Goal: Task Accomplishment & Management: Use online tool/utility

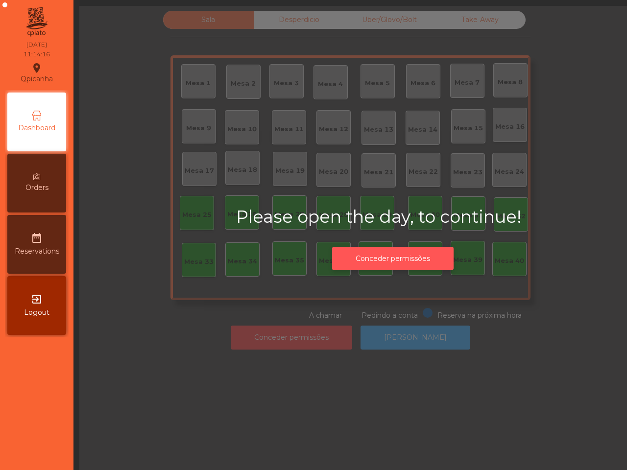
drag, startPoint x: 406, startPoint y: 248, endPoint x: 405, endPoint y: 254, distance: 5.5
click at [409, 250] on button "Conceder permissões" at bounding box center [392, 259] width 121 height 24
click at [404, 254] on button "Conceder permissões" at bounding box center [392, 259] width 121 height 24
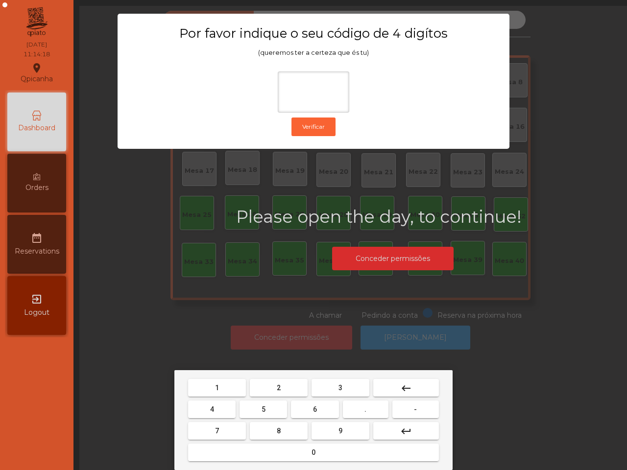
click at [214, 385] on button "1" at bounding box center [217, 388] width 58 height 18
drag, startPoint x: 331, startPoint y: 433, endPoint x: 253, endPoint y: 416, distance: 80.2
click at [331, 432] on button "9" at bounding box center [340, 431] width 58 height 18
click at [218, 405] on button "4" at bounding box center [211, 409] width 47 height 18
click at [260, 447] on button "0" at bounding box center [313, 453] width 251 height 18
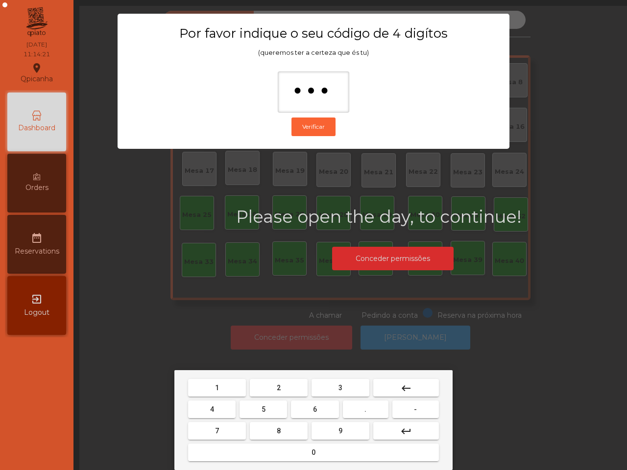
type input "****"
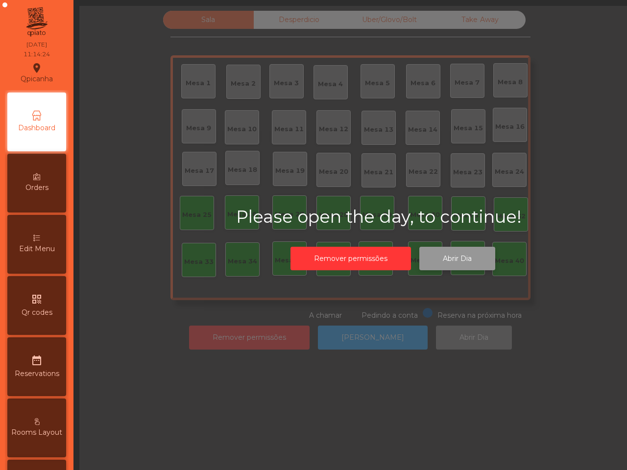
click at [469, 260] on button "Abrir Dia" at bounding box center [457, 259] width 76 height 24
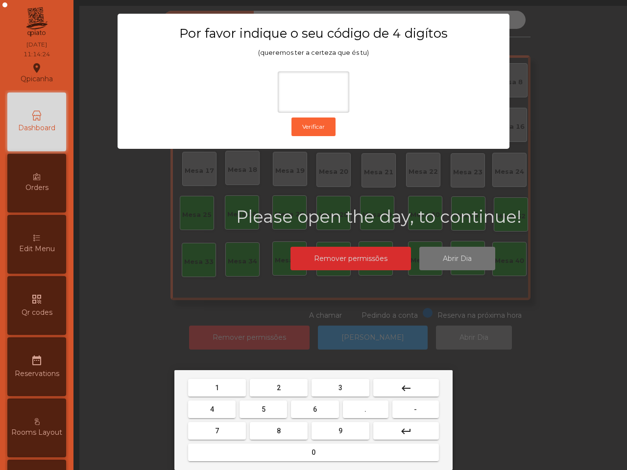
click at [229, 385] on button "1" at bounding box center [217, 388] width 58 height 18
click at [335, 429] on button "9" at bounding box center [340, 431] width 58 height 18
drag, startPoint x: 216, startPoint y: 403, endPoint x: 219, endPoint y: 407, distance: 5.3
click at [221, 407] on button "4" at bounding box center [211, 409] width 47 height 18
type input "***"
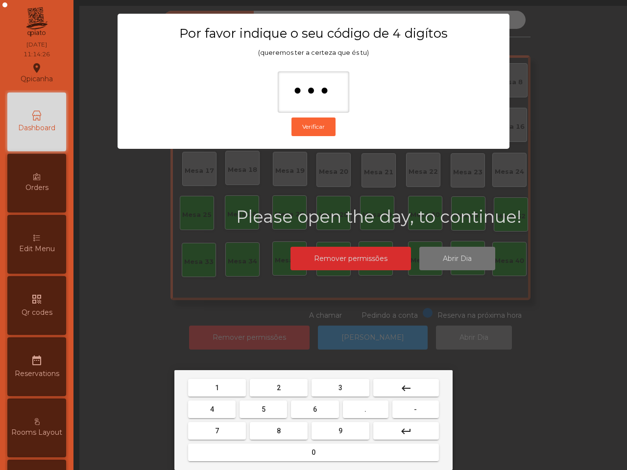
click at [278, 448] on button "0" at bounding box center [313, 453] width 251 height 18
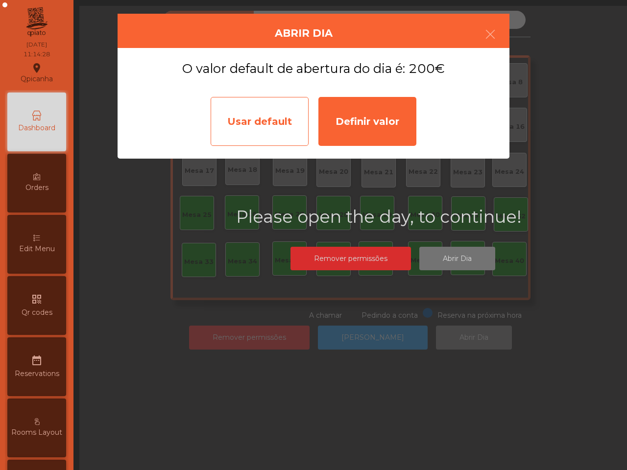
click at [256, 127] on div "Usar default" at bounding box center [260, 121] width 98 height 49
